Goal: Task Accomplishment & Management: Complete application form

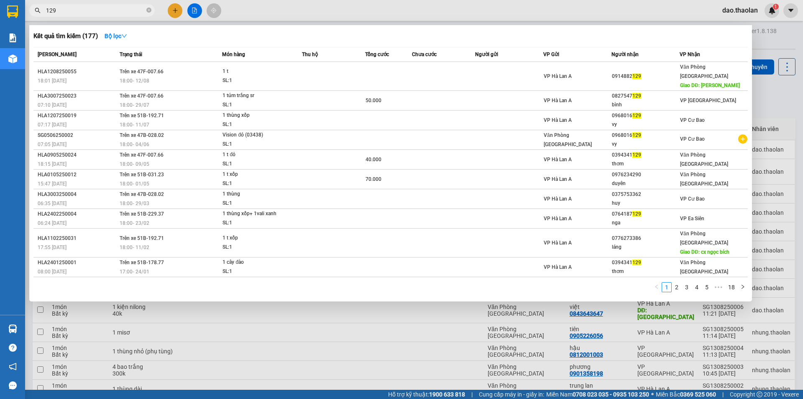
type input "129"
click at [177, 11] on div at bounding box center [401, 199] width 803 height 399
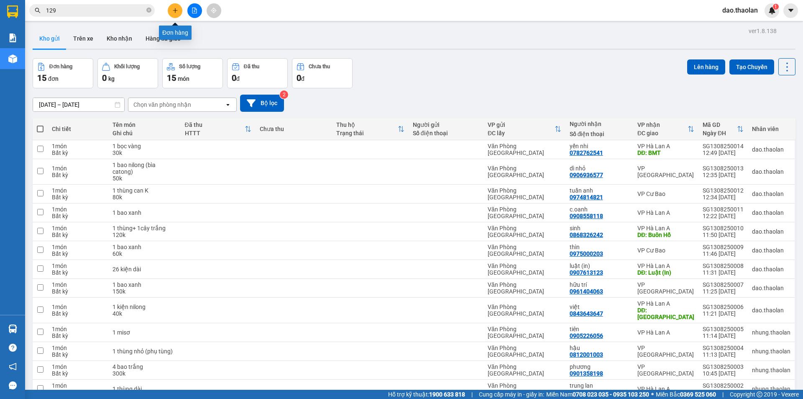
click at [177, 11] on icon "plus" at bounding box center [175, 11] width 6 height 6
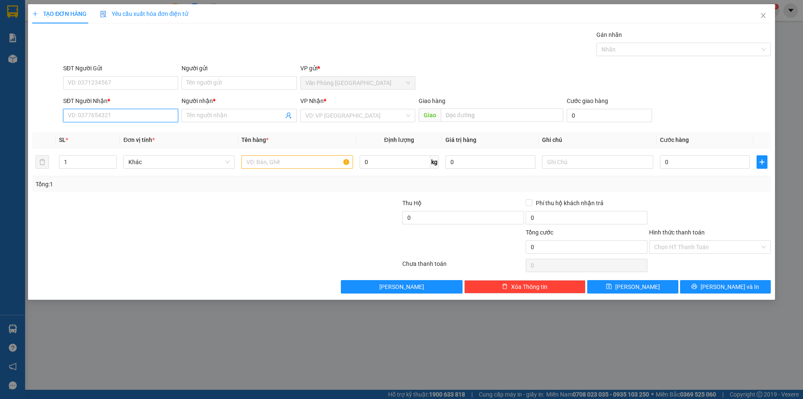
click at [110, 111] on input "SĐT Người Nhận *" at bounding box center [120, 115] width 115 height 13
type input "0772457595"
click at [112, 132] on div "0772457595 - thúy" at bounding box center [120, 132] width 105 height 9
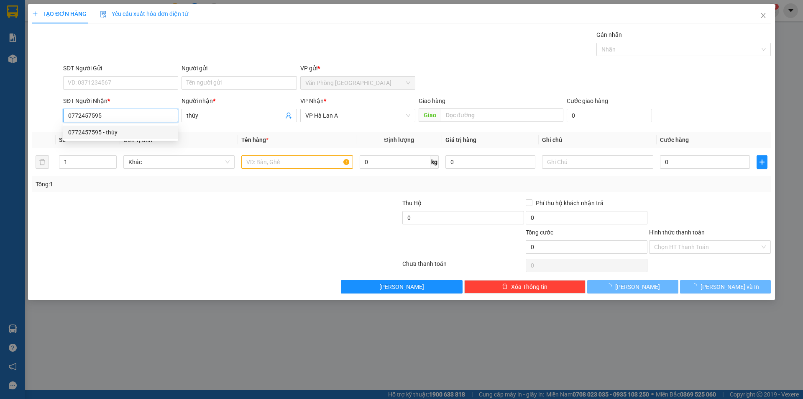
type input "thúy"
type input "0772457595"
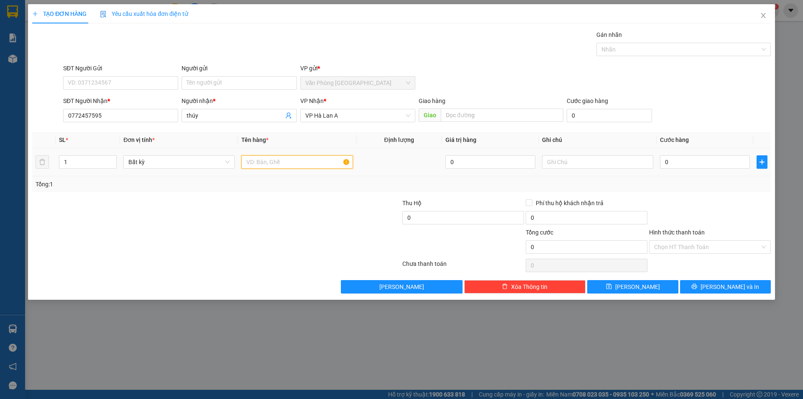
click at [288, 168] on input "text" at bounding box center [296, 161] width 111 height 13
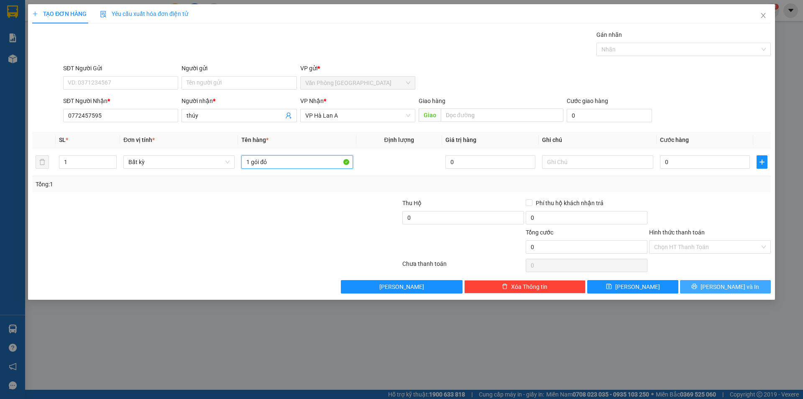
type input "1 gói đỏ"
click at [726, 289] on span "[PERSON_NAME] và In" at bounding box center [730, 286] width 59 height 9
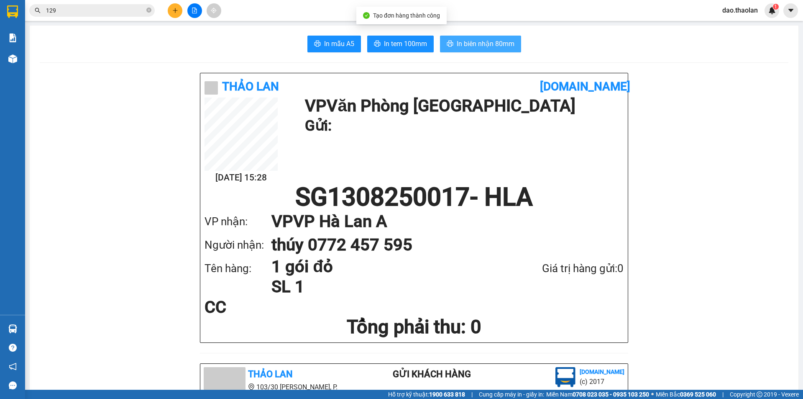
click at [497, 45] on span "In biên nhận 80mm" at bounding box center [486, 43] width 58 height 10
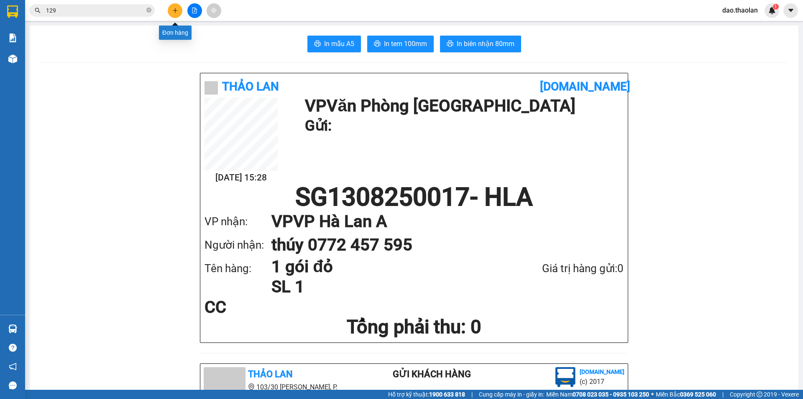
click at [177, 14] on button at bounding box center [175, 10] width 15 height 15
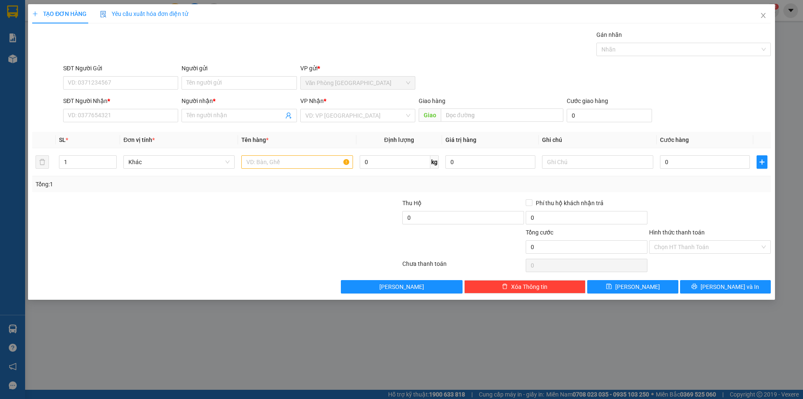
click at [144, 108] on div "SĐT Người Nhận *" at bounding box center [120, 102] width 115 height 13
click at [144, 115] on input "SĐT Người Nhận *" at bounding box center [120, 115] width 115 height 13
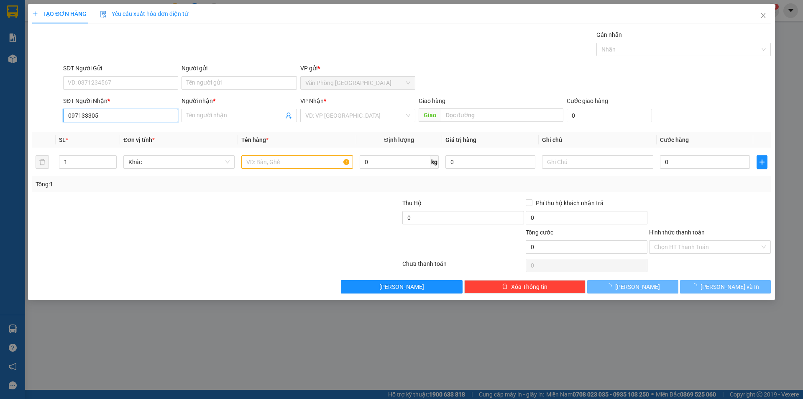
type input "0971333054"
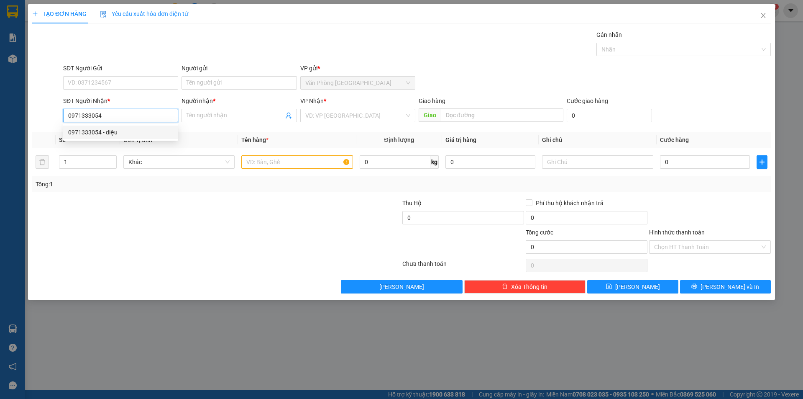
click at [145, 132] on div "0971333054 - diệu" at bounding box center [120, 132] width 105 height 9
type input "diệu"
type input "0971333054"
click at [304, 165] on input "text" at bounding box center [296, 161] width 111 height 13
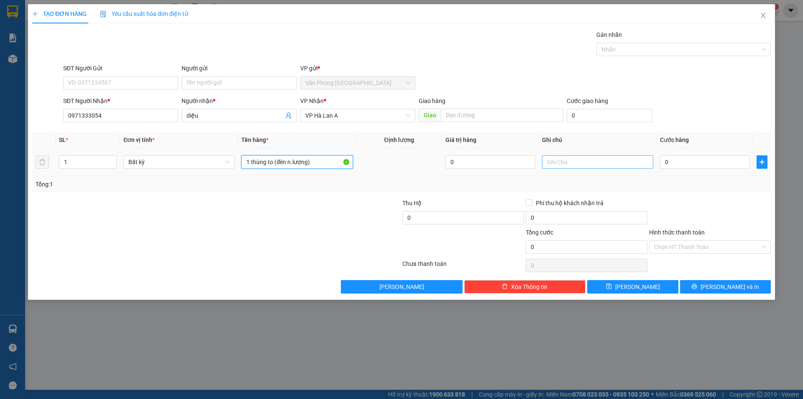
type input "1 thùng to (đèn n.lượng)"
click at [613, 164] on input "text" at bounding box center [597, 161] width 111 height 13
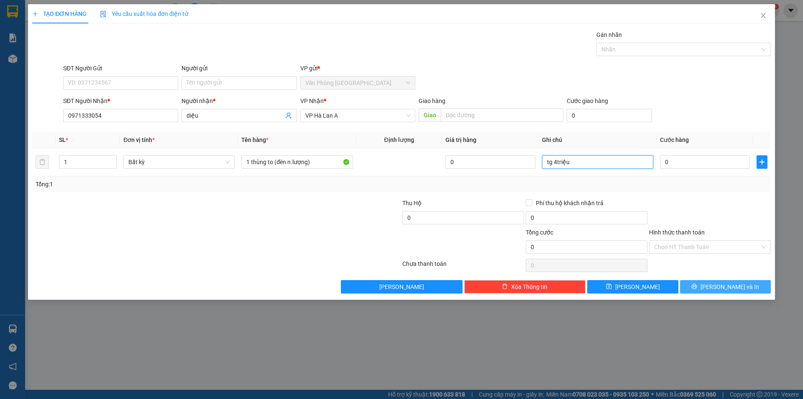
type input "tg 4triệu"
click at [731, 283] on span "[PERSON_NAME] và In" at bounding box center [730, 286] width 59 height 9
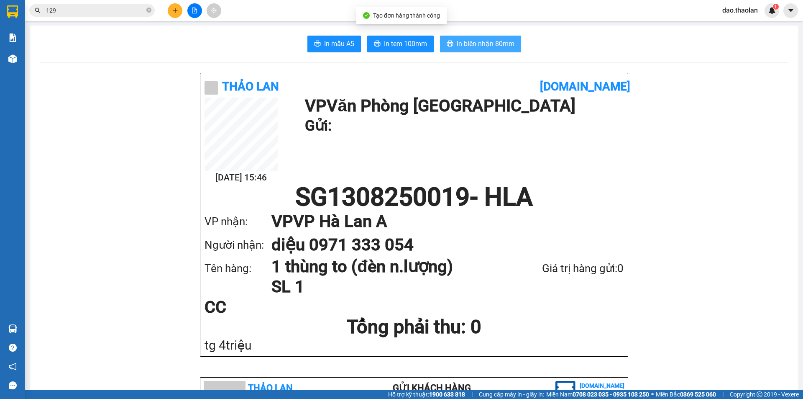
click at [488, 45] on span "In biên nhận 80mm" at bounding box center [486, 43] width 58 height 10
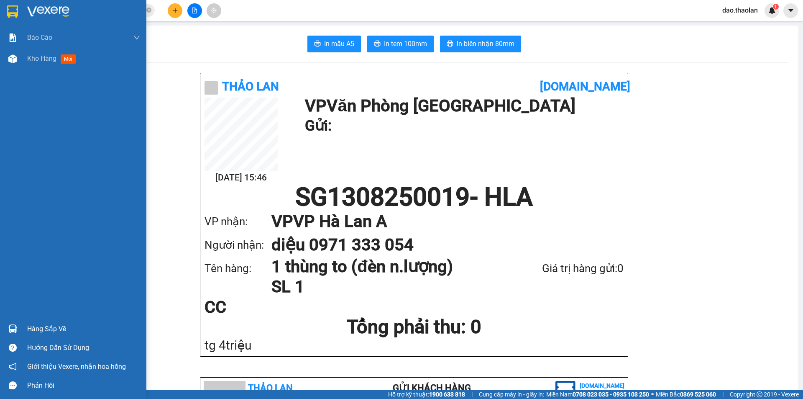
drag, startPoint x: 21, startPoint y: 49, endPoint x: 36, endPoint y: 71, distance: 26.0
click at [21, 54] on div "Kho hàng mới" at bounding box center [73, 58] width 146 height 21
click at [36, 71] on div "Báo cáo Báo cáo dòng tiền (nhân viên) Doanh số tạo đơn theo VP gửi (nhân viên) …" at bounding box center [73, 170] width 146 height 287
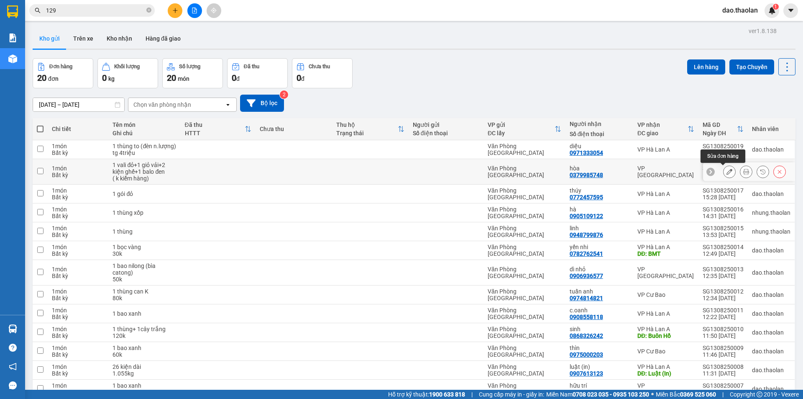
click at [724, 177] on button at bounding box center [730, 171] width 12 height 15
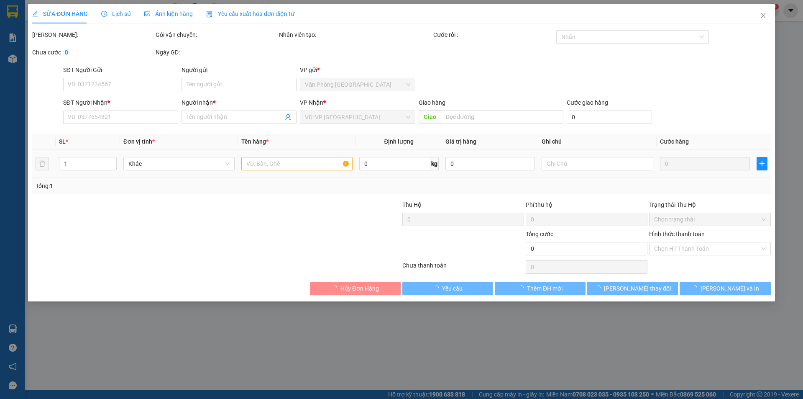
type input "0379985748"
type input "hòa"
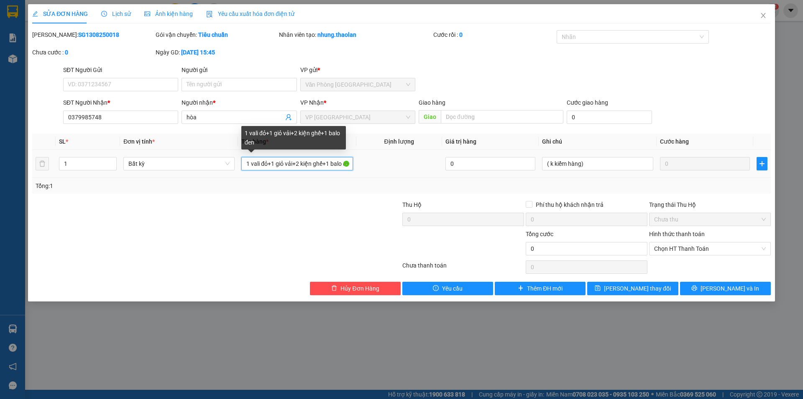
click at [272, 164] on input "1 vali đỏ+1 giỏ vải+2 kiện ghế+1 balo đen" at bounding box center [296, 163] width 111 height 13
click at [280, 162] on input "1 vali đỏ+ 1 giỏ vải+2 kiện ghế+1 balo đen" at bounding box center [296, 163] width 111 height 13
click at [298, 161] on input "1 vali đỏ+ 1giỏ vải+2 kiện ghế+1 balo đen" at bounding box center [296, 163] width 111 height 13
click at [306, 159] on input "1 vali đỏ+ 1giỏ vải+ 2 kiện ghế+1 balo đen" at bounding box center [296, 163] width 111 height 13
click at [330, 163] on input "1 vali đỏ+ 1giỏ vải+ 2kiện ghế+1 balo đen" at bounding box center [296, 163] width 111 height 13
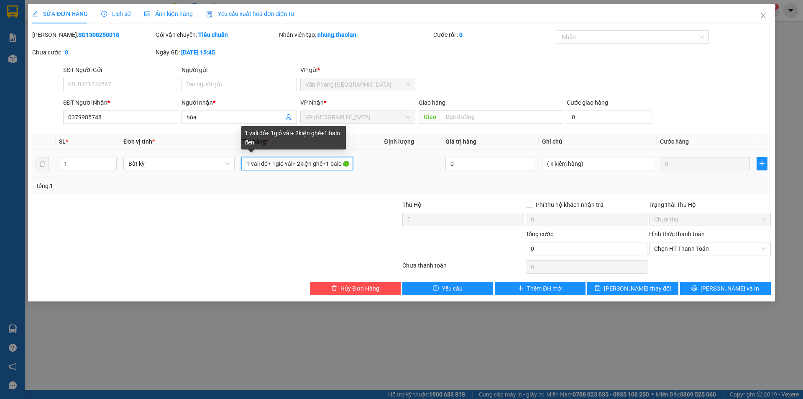
type input "1 vali đỏ+ 1giỏ vải+ 2kiện ghế+ 1 balo đen"
click at [336, 161] on input "1 vali đỏ+ 1giỏ vải+ 2kiện ghế+ 1 balo đen" at bounding box center [296, 163] width 111 height 13
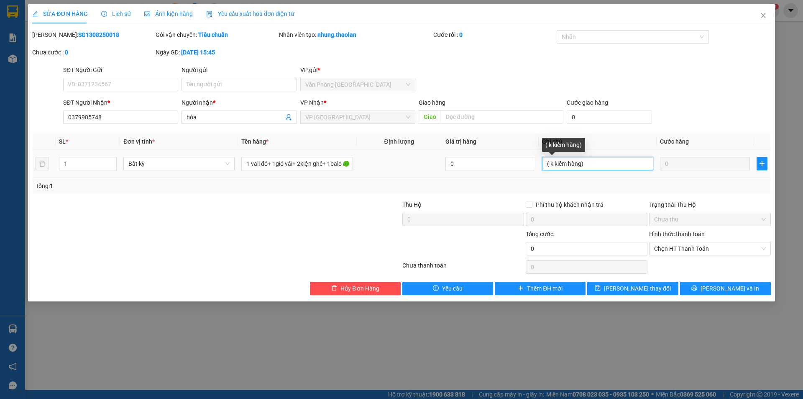
drag, startPoint x: 551, startPoint y: 162, endPoint x: 497, endPoint y: 142, distance: 57.1
click at [497, 142] on table "SL * Đơn vị tính * Tên hàng * Định lượng Giá trị hàng Ghi chú Cước hàng 1 Bất k…" at bounding box center [401, 155] width 739 height 44
click at [586, 159] on input "k kiểm hàng)" at bounding box center [597, 163] width 111 height 13
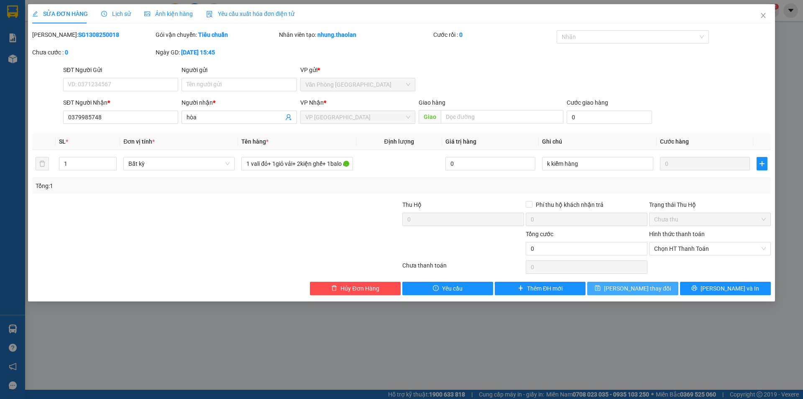
click at [634, 284] on span "[PERSON_NAME] thay đổi" at bounding box center [637, 288] width 67 height 9
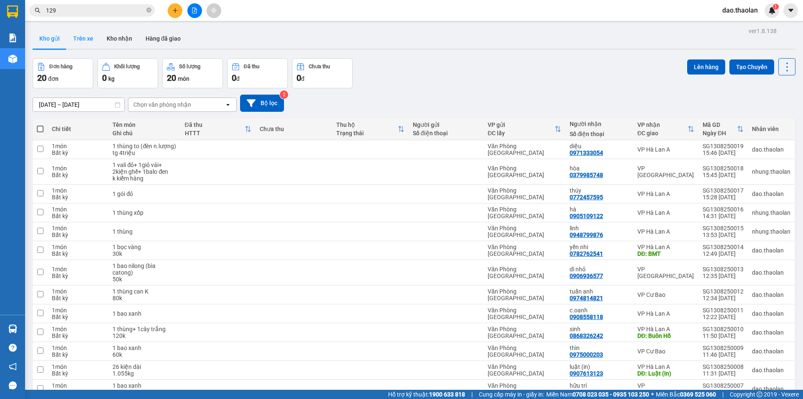
click at [72, 44] on button "Trên xe" at bounding box center [83, 38] width 33 height 20
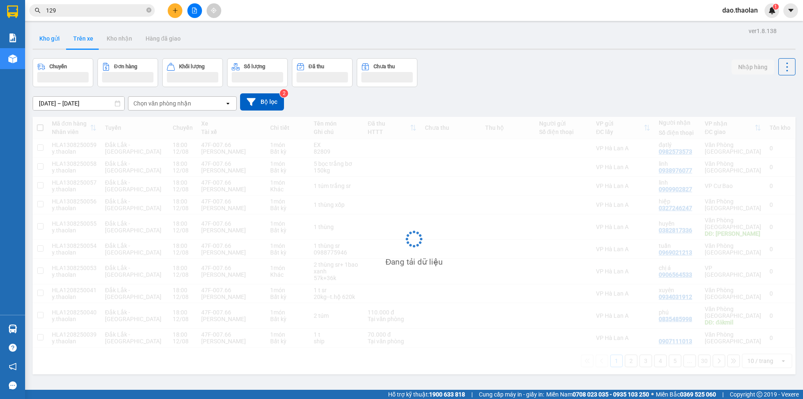
click at [55, 41] on button "Kho gửi" at bounding box center [50, 38] width 34 height 20
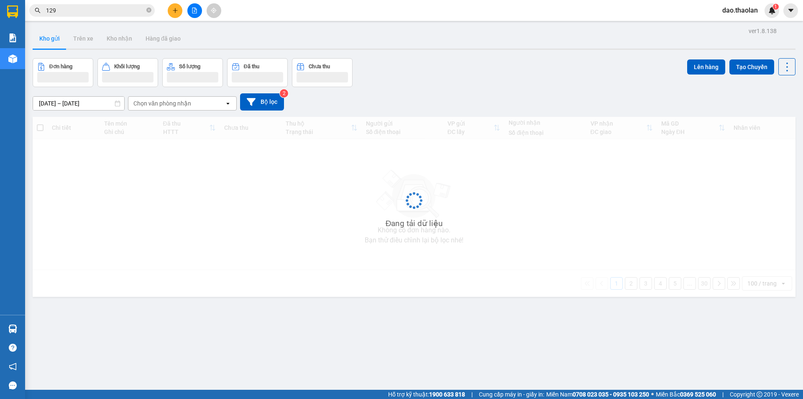
click at [55, 41] on button "Kho gửi" at bounding box center [50, 38] width 34 height 20
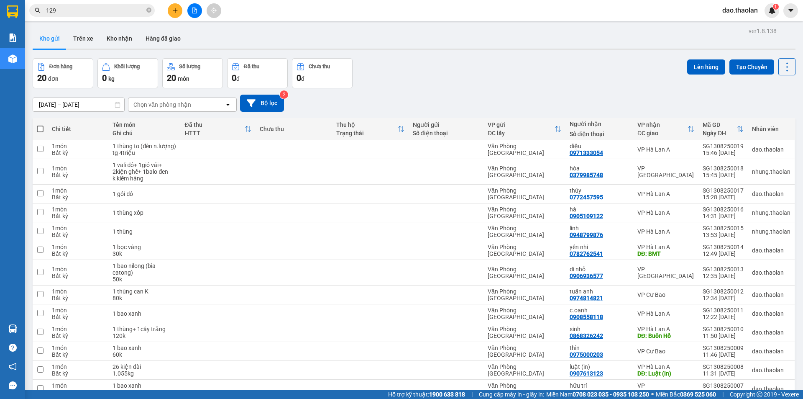
click at [172, 11] on icon "plus" at bounding box center [175, 11] width 6 height 6
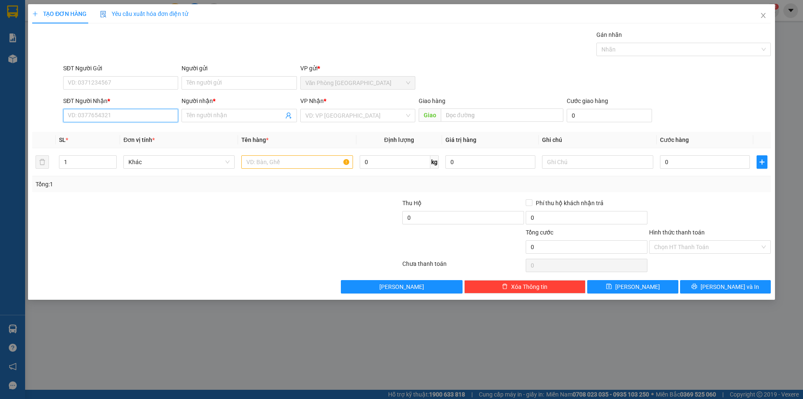
click at [159, 120] on input "SĐT Người Nhận *" at bounding box center [120, 115] width 115 height 13
type input "0987087184"
click at [119, 129] on div "0987087184 - [GEOGRAPHIC_DATA]" at bounding box center [120, 132] width 105 height 9
type input "đức"
type input "0987087184"
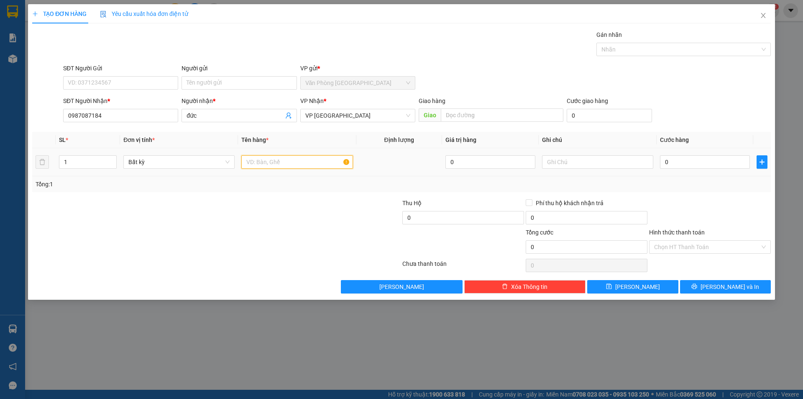
click at [307, 161] on input "text" at bounding box center [296, 161] width 111 height 13
type input "1 hộp"
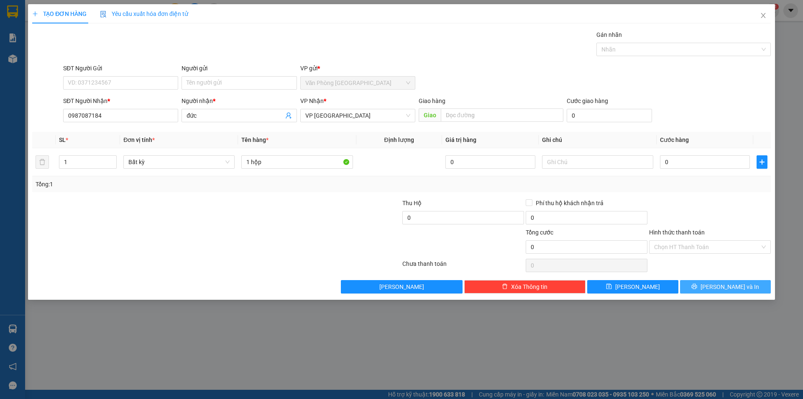
click at [728, 286] on span "[PERSON_NAME] và In" at bounding box center [730, 286] width 59 height 9
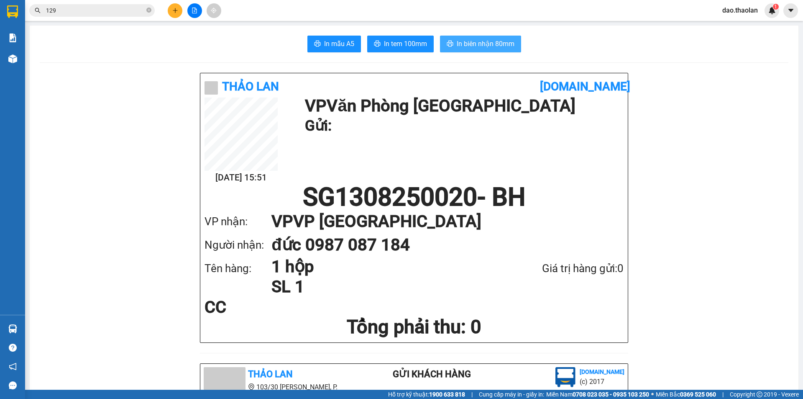
click at [470, 48] on span "In biên nhận 80mm" at bounding box center [486, 43] width 58 height 10
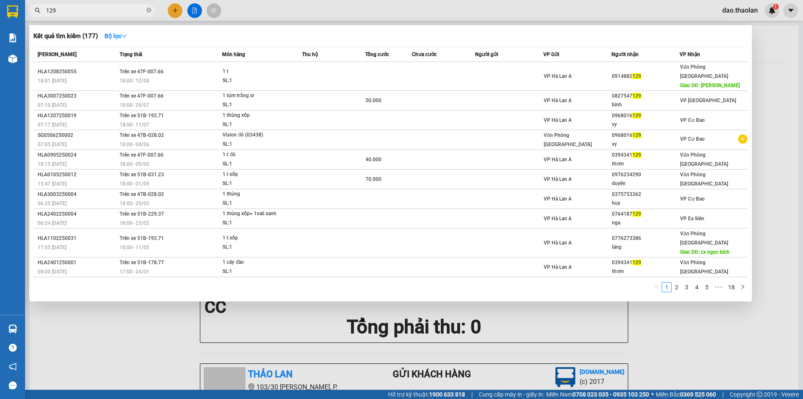
drag, startPoint x: 108, startPoint y: 9, endPoint x: 0, endPoint y: -4, distance: 108.4
click at [0, 0] on html "Kết quả tìm kiếm ( 177 ) Bộ lọc Mã ĐH Trạng thái Món hàng Thu hộ Tổng cước Chưa…" at bounding box center [401, 199] width 803 height 399
